Goal: Information Seeking & Learning: Learn about a topic

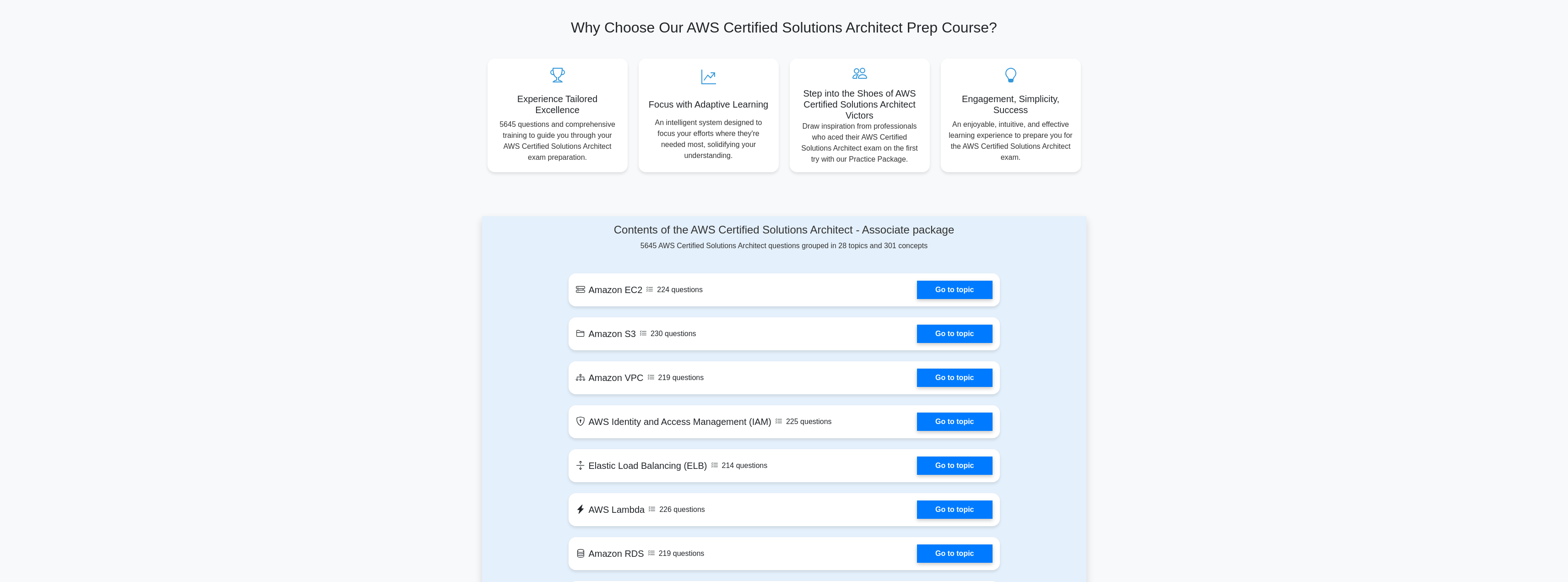
scroll to position [293, 0]
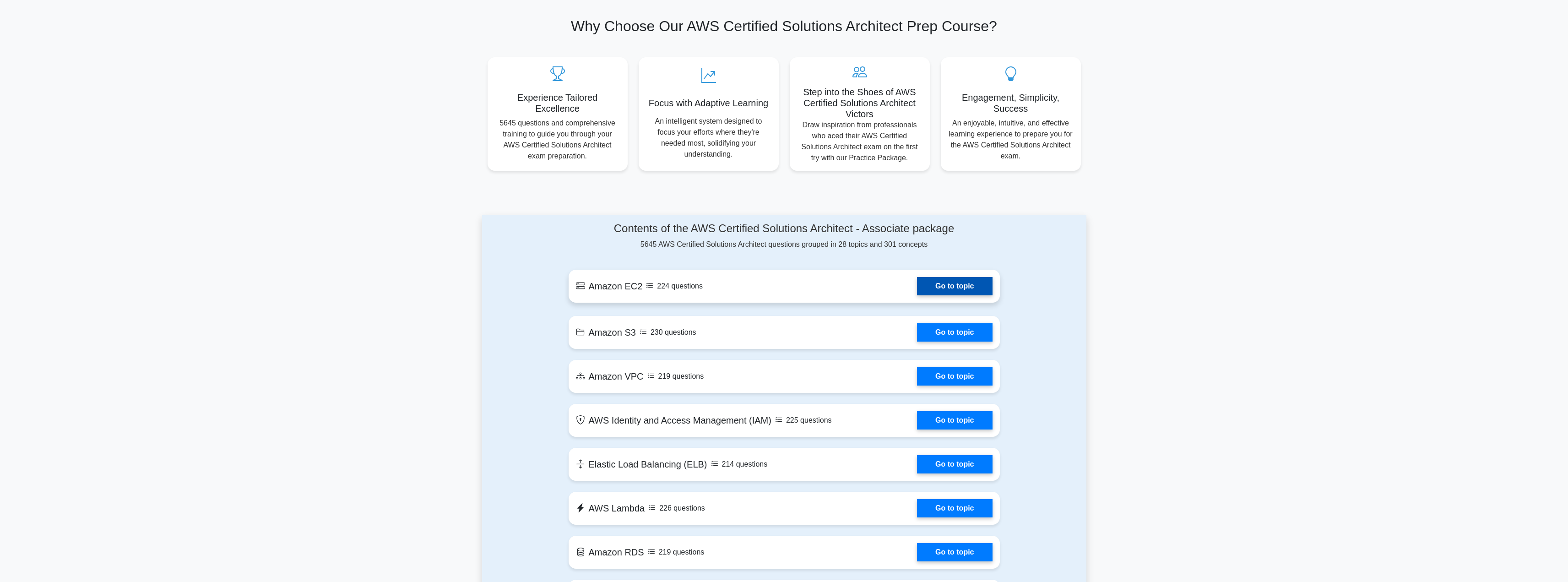
click at [941, 287] on link "Go to topic" at bounding box center [954, 286] width 75 height 18
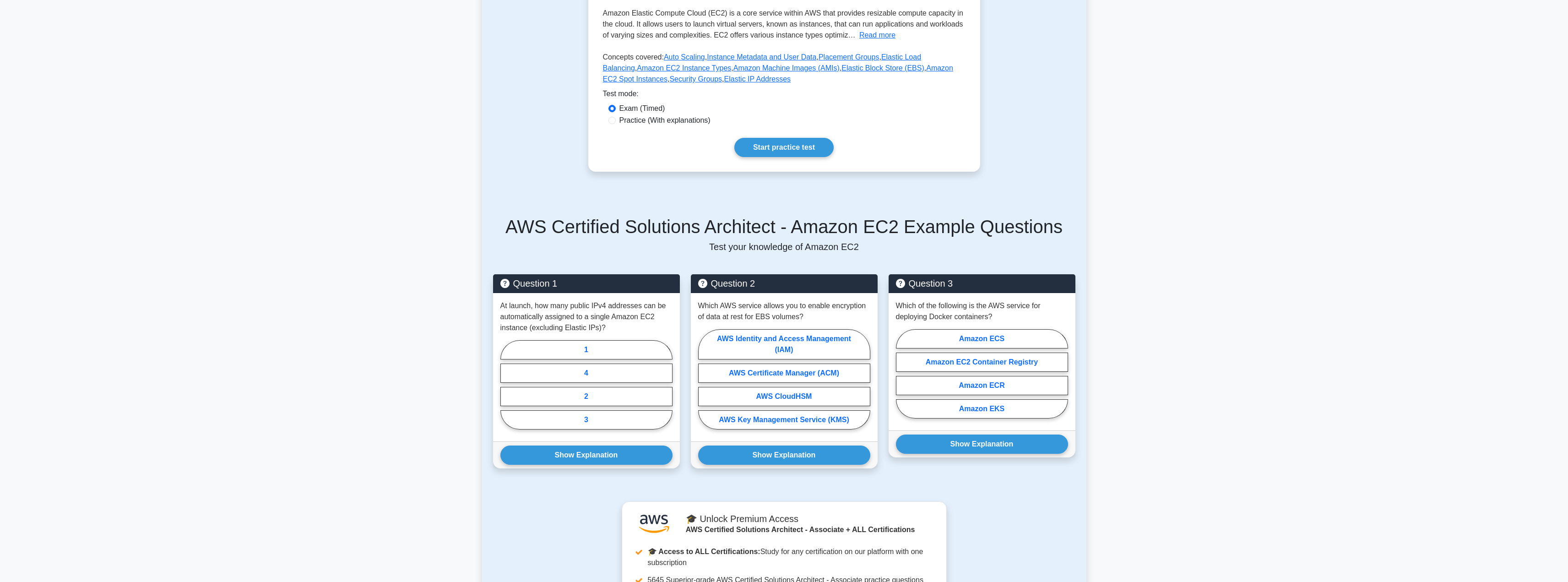
scroll to position [188, 0]
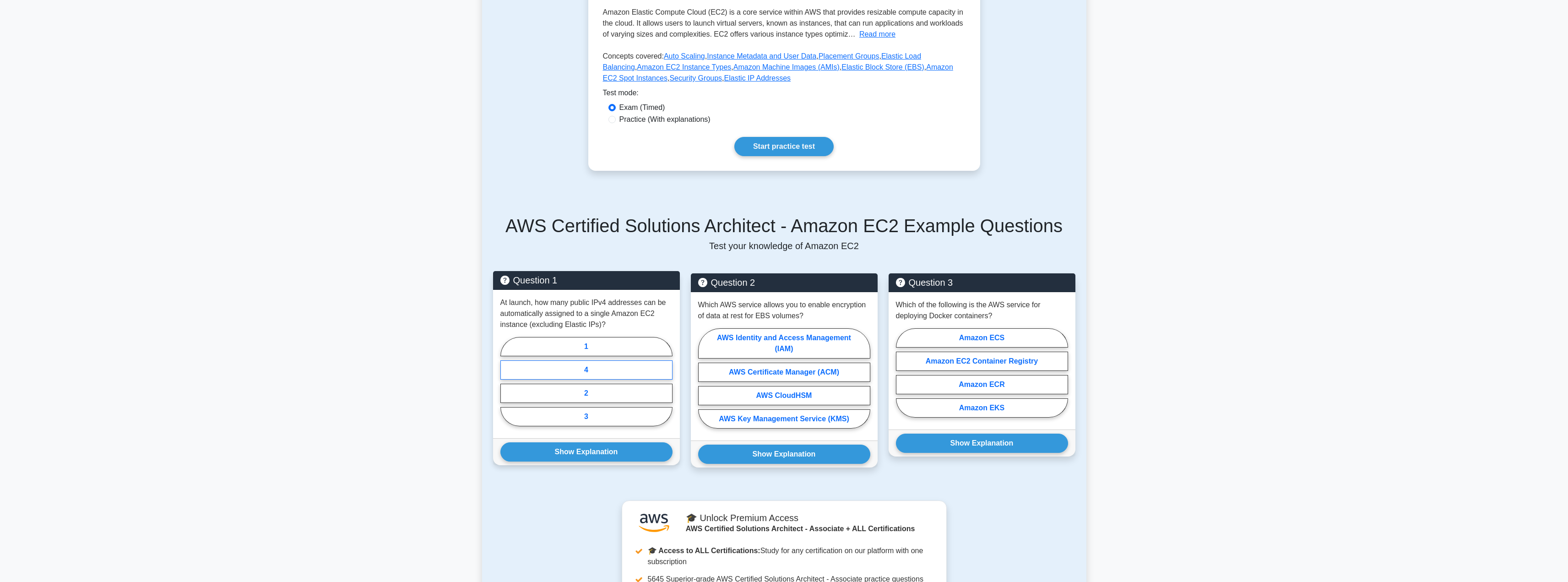
click at [598, 370] on label "4" at bounding box center [586, 370] width 172 height 19
click at [506, 382] on input "4" at bounding box center [503, 385] width 6 height 6
radio input "true"
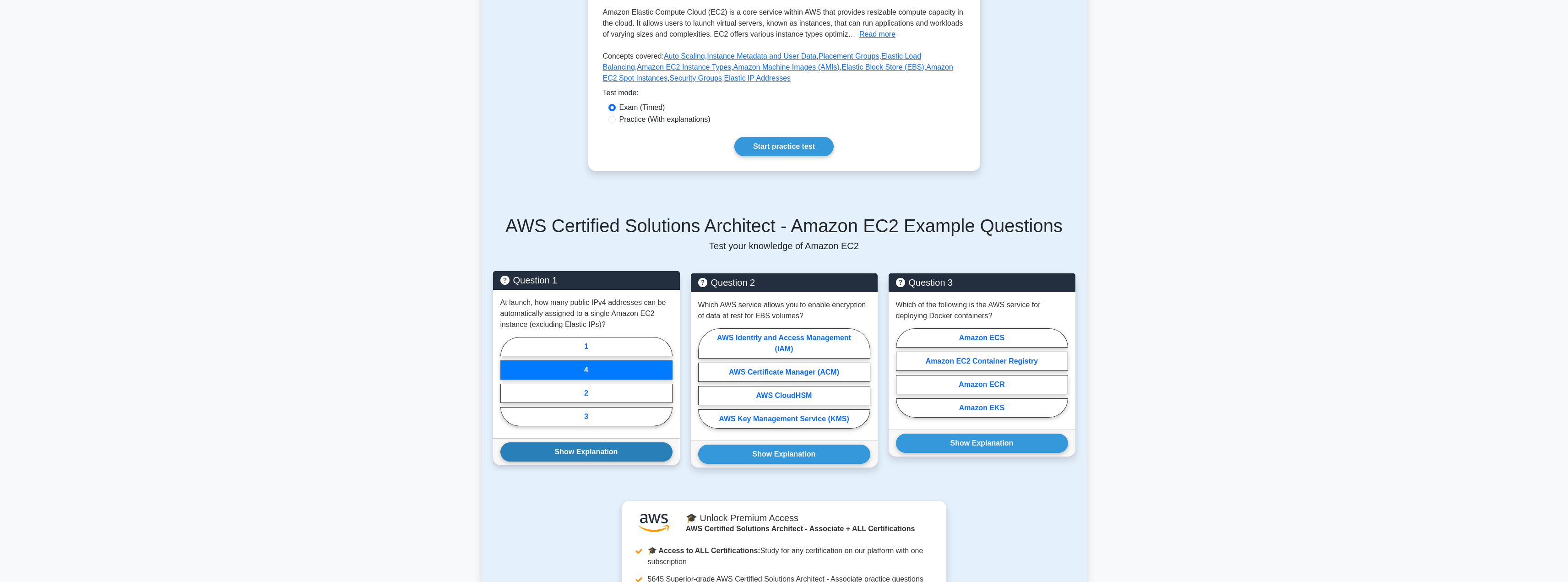
click at [588, 450] on button "Show Explanation" at bounding box center [586, 452] width 172 height 19
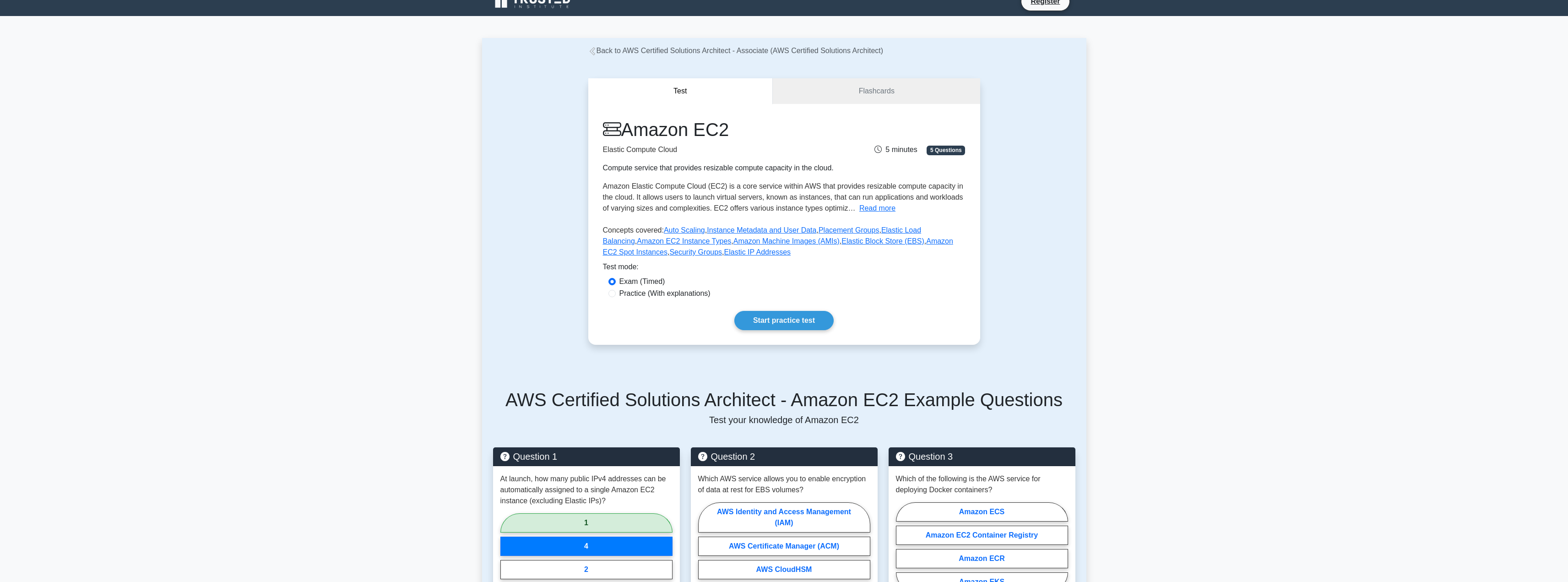
scroll to position [13, 0]
